Goal: Task Accomplishment & Management: Complete application form

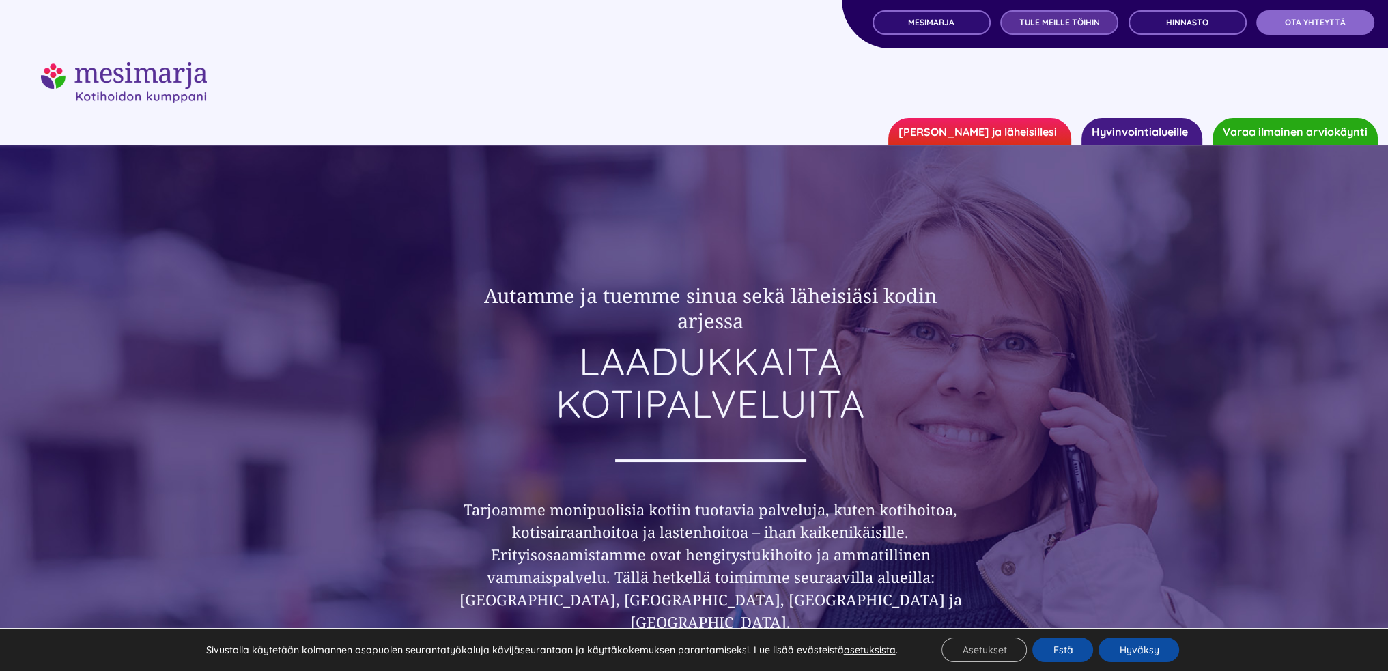
click at [1067, 23] on span "TULE MEILLE TÖIHIN" at bounding box center [1059, 23] width 81 height 10
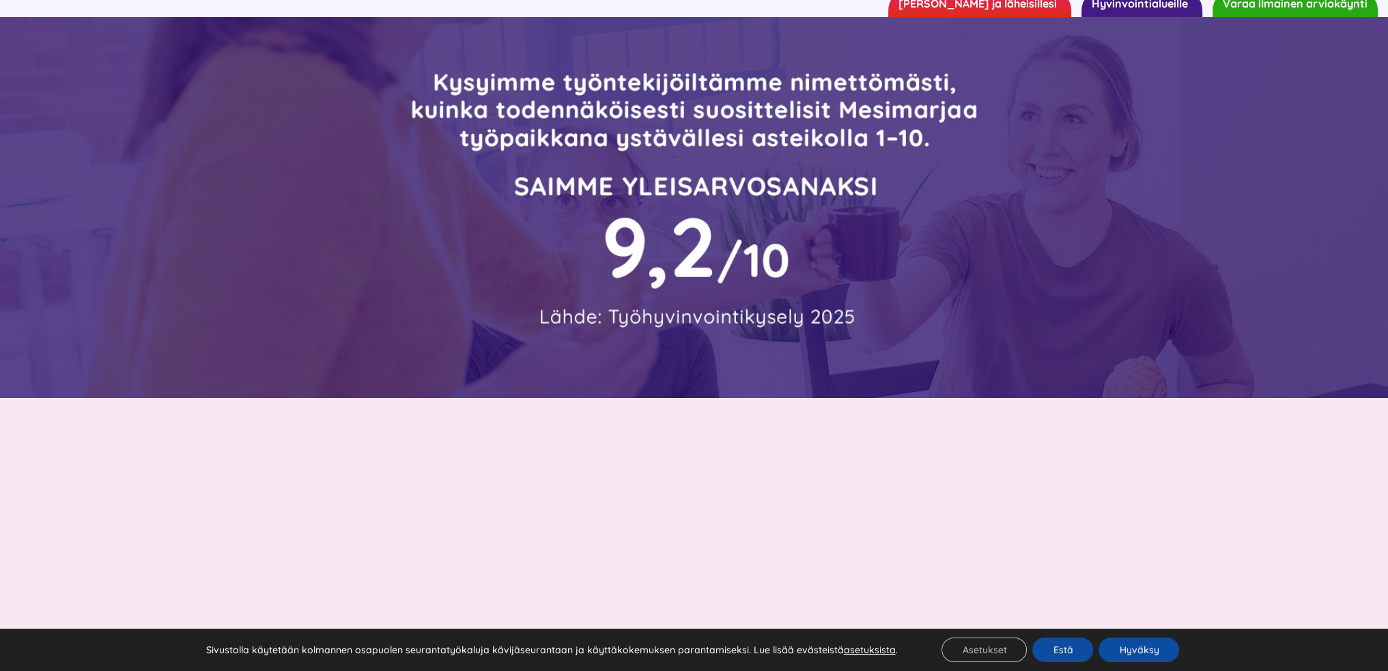
scroll to position [137, 0]
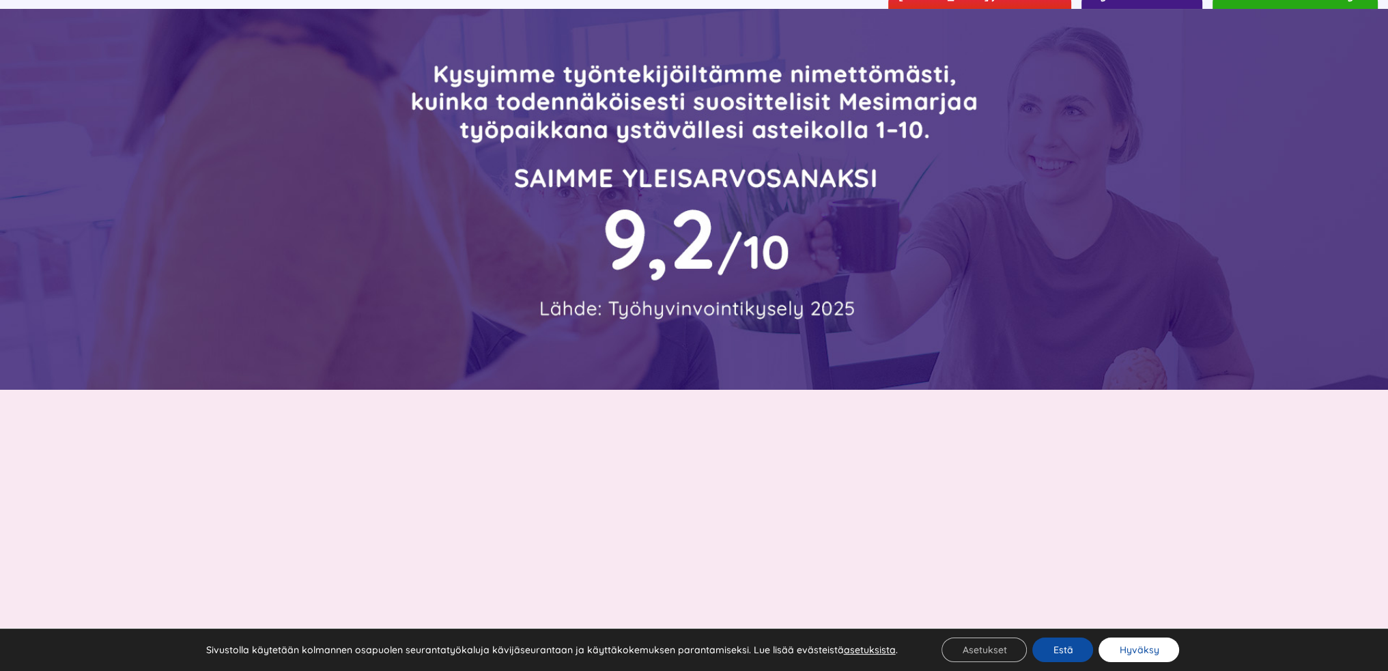
click at [1128, 652] on button "Hyväksy" at bounding box center [1138, 650] width 81 height 25
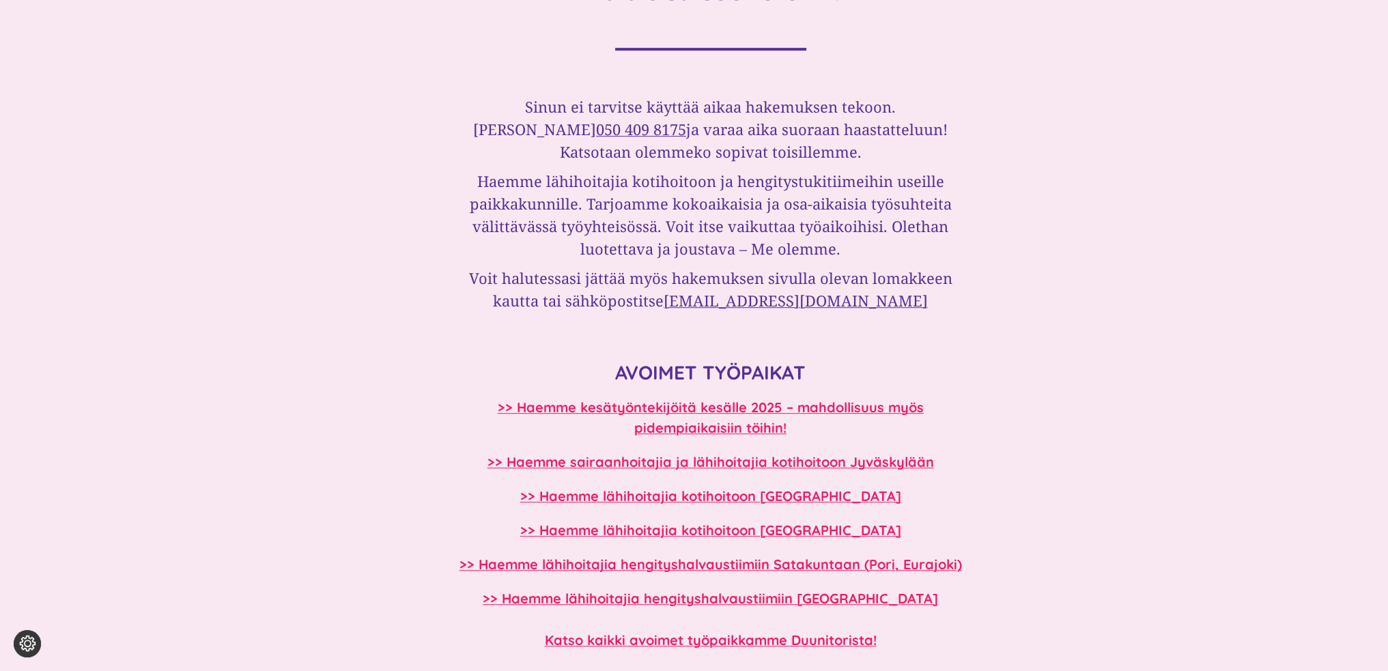
scroll to position [1092, 0]
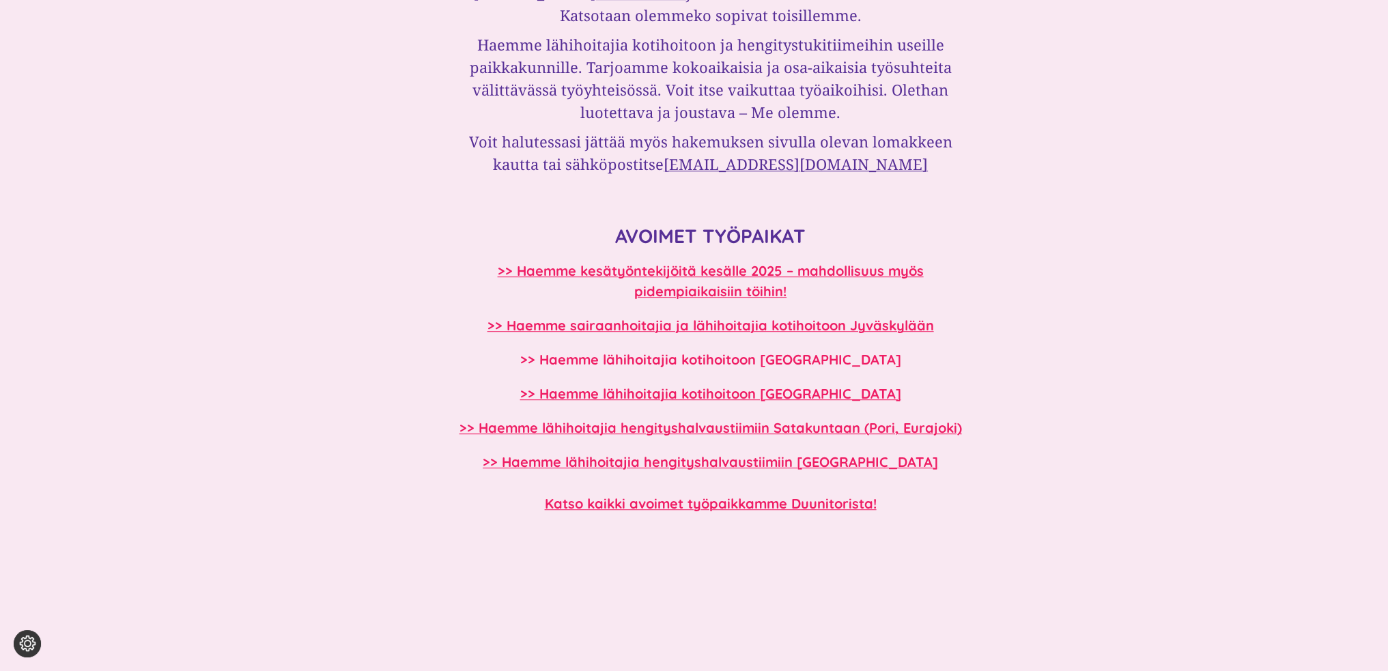
click at [680, 362] on b ">> Haemme lähihoitajia kotihoitoon Etelä-Pohjanmaalle" at bounding box center [710, 359] width 381 height 17
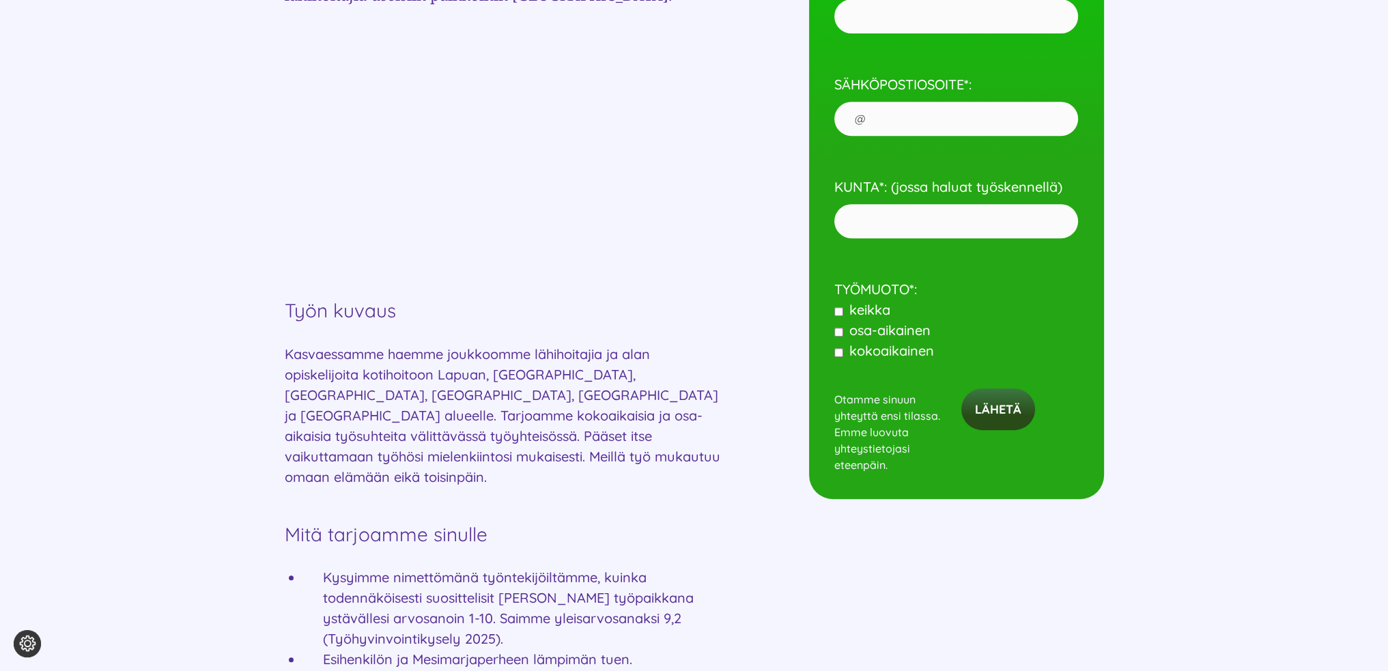
scroll to position [819, 0]
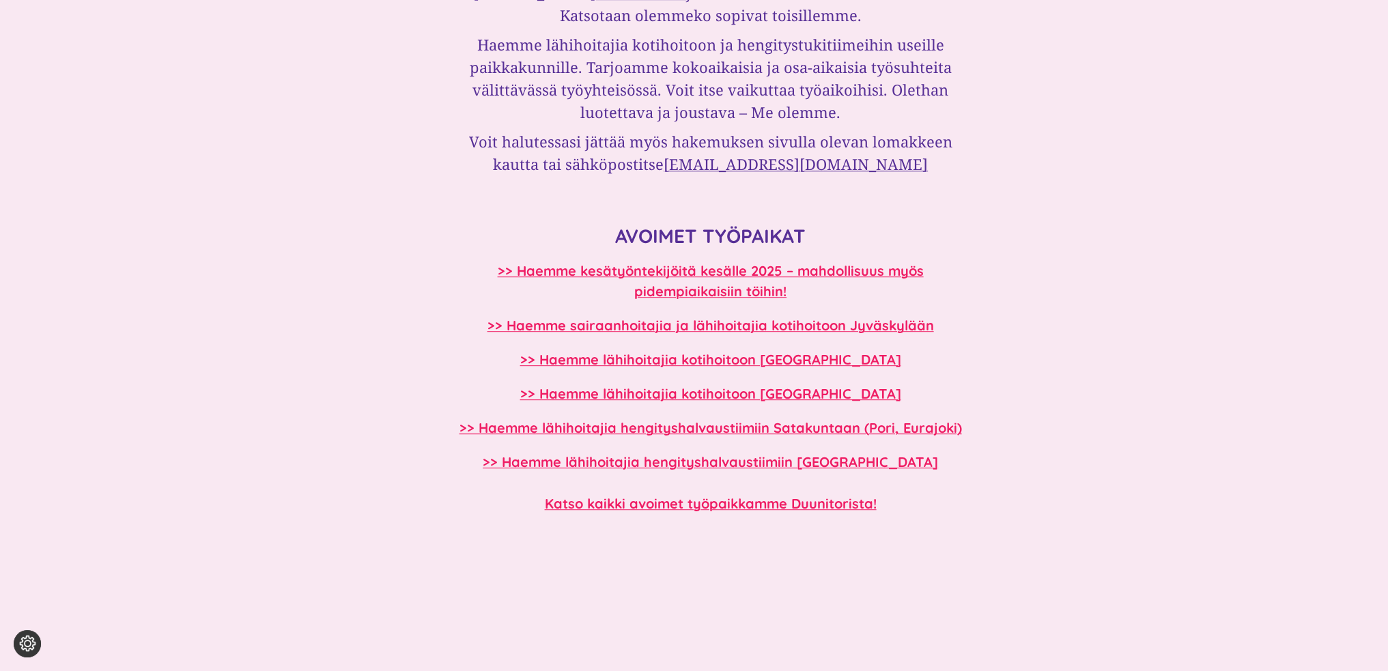
scroll to position [1365, 0]
